Goal: Check status

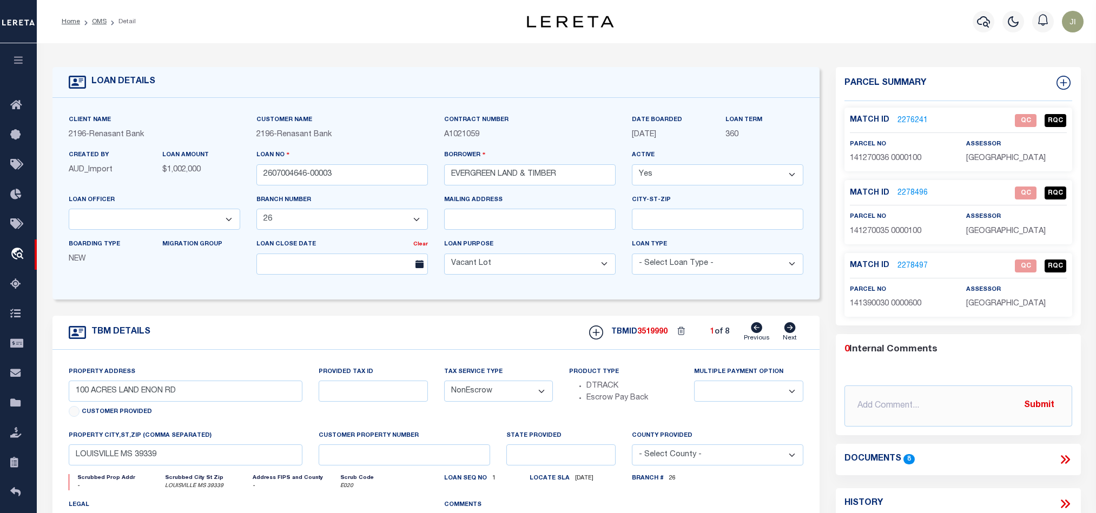
select select "164191"
select select "5076"
select select "400"
select select "NonEscrow"
click at [354, 315] on form "LOAN DETAILS Client Name 2196 - Renasant Bank" at bounding box center [435, 362] width 767 height 591
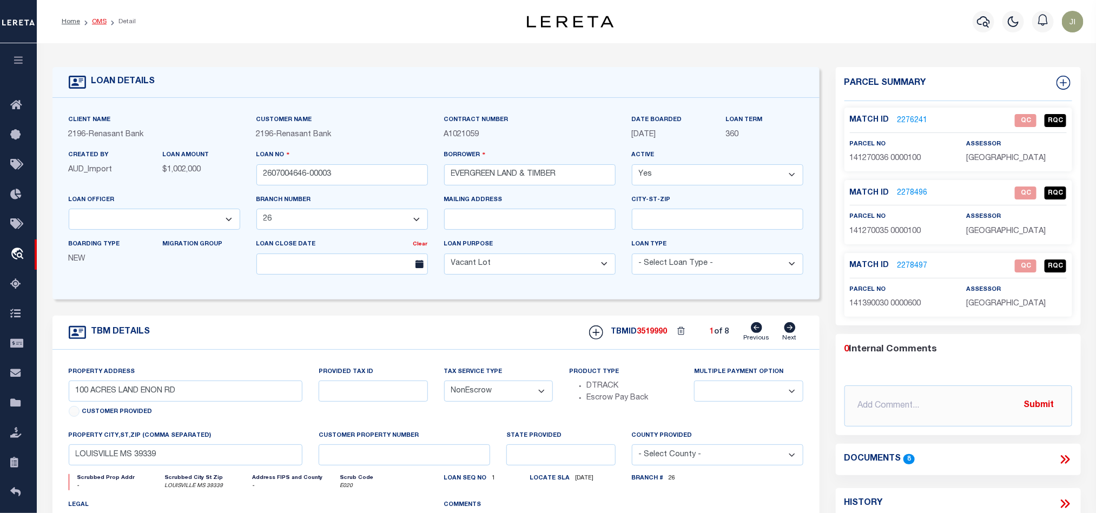
click at [95, 19] on link "OMS" at bounding box center [99, 21] width 15 height 6
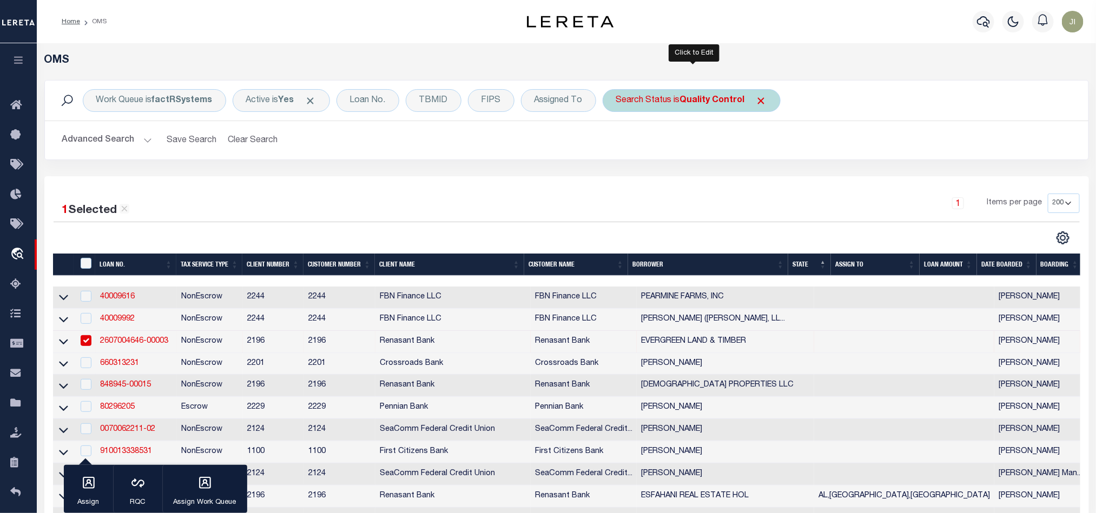
click at [675, 100] on div "Search Status is Quality Control" at bounding box center [692, 100] width 178 height 23
select select "QC"
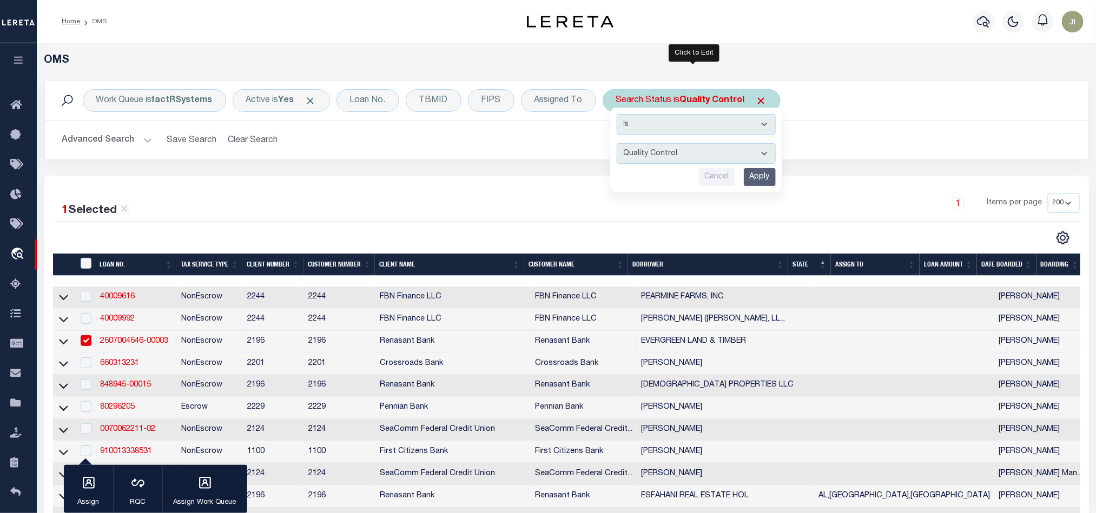
click at [768, 179] on input "Apply" at bounding box center [760, 177] width 32 height 18
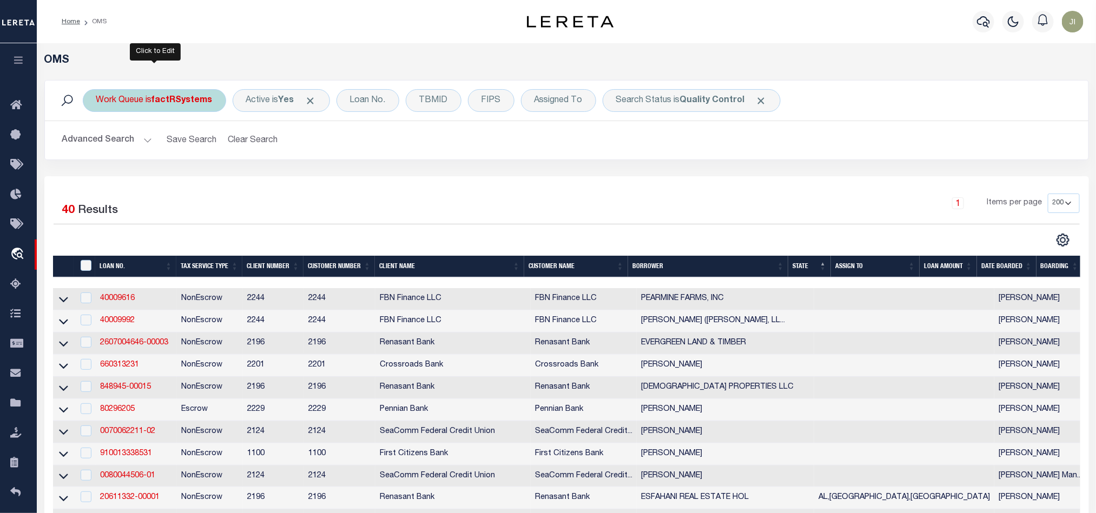
click at [154, 112] on div "Work Queue is factRSystems" at bounding box center [154, 100] width 143 height 23
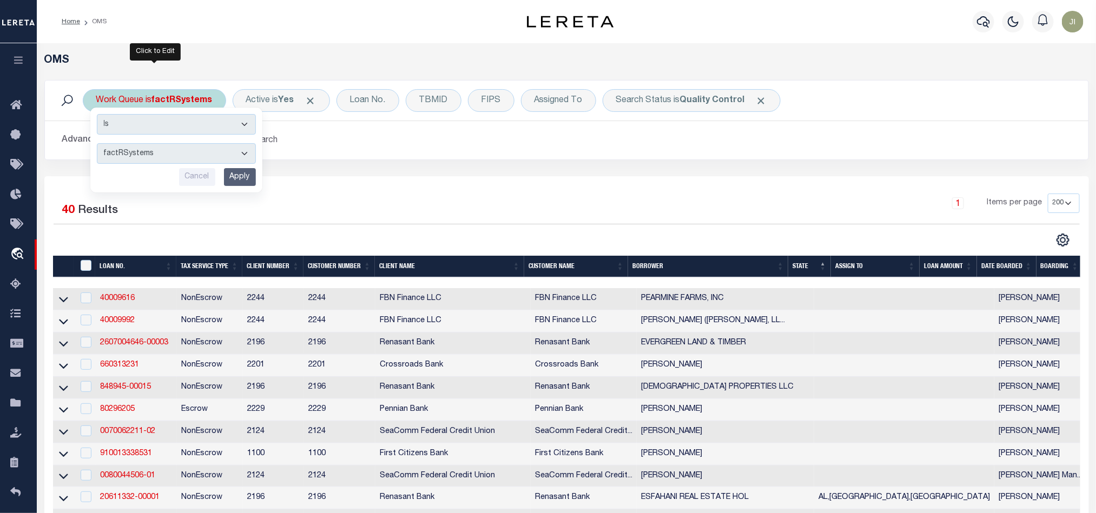
click at [188, 153] on select "--ALL-- factRSystems General ThoughtFocus" at bounding box center [176, 153] width 159 height 21
select select "THF"
click at [97, 144] on select "--ALL-- factRSystems General ThoughtFocus" at bounding box center [176, 153] width 159 height 21
click at [228, 177] on input "Apply" at bounding box center [240, 177] width 32 height 18
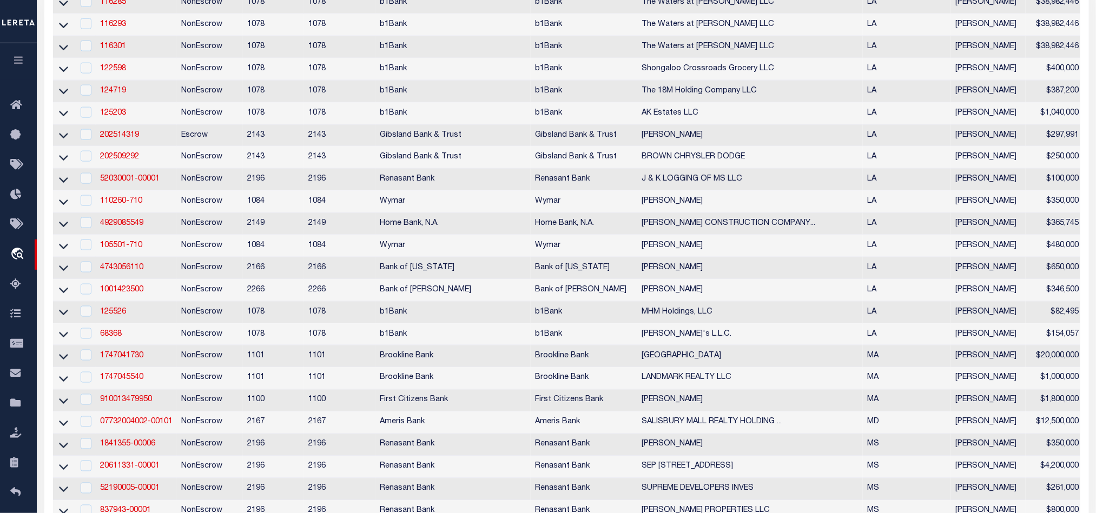
scroll to position [18, 0]
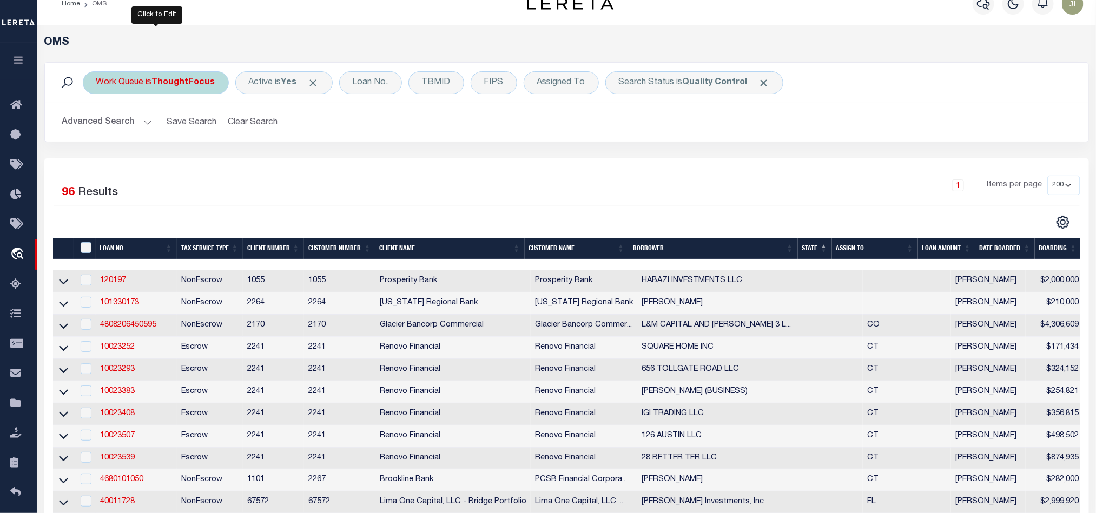
click at [186, 80] on b "ThoughtFocus" at bounding box center [183, 82] width 63 height 9
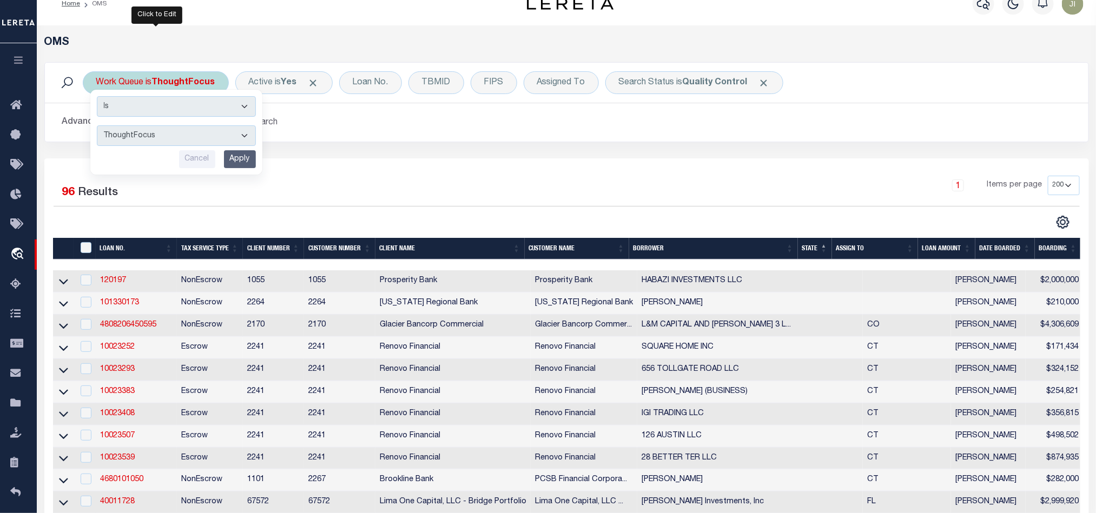
click at [191, 129] on select "--ALL-- factRSystems General ThoughtFocus" at bounding box center [176, 136] width 159 height 21
select select "FAC"
click at [97, 127] on select "--ALL-- factRSystems General ThoughtFocus" at bounding box center [176, 136] width 159 height 21
click at [233, 162] on input "Apply" at bounding box center [240, 159] width 32 height 18
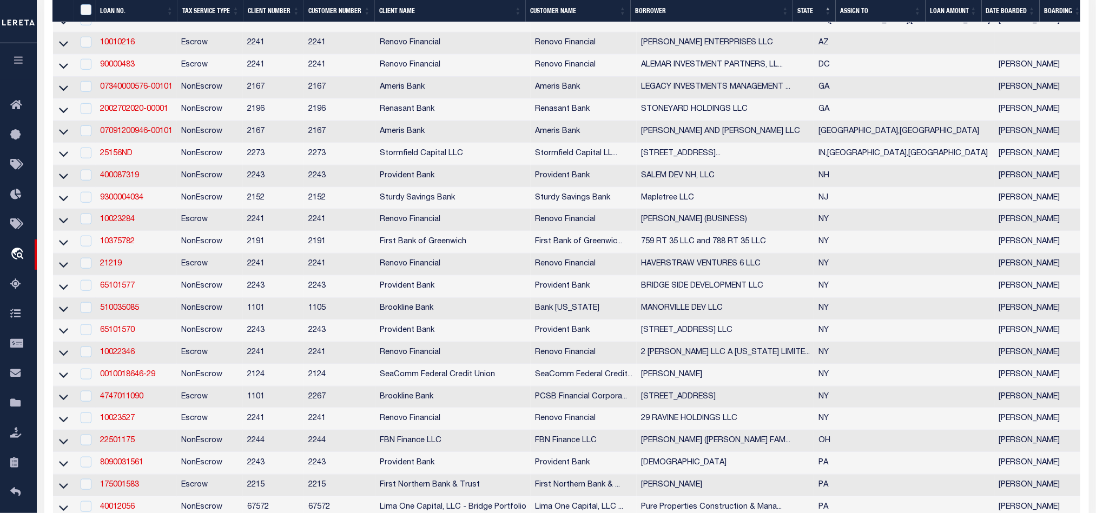
scroll to position [870, 0]
